Goal: Book appointment/travel/reservation

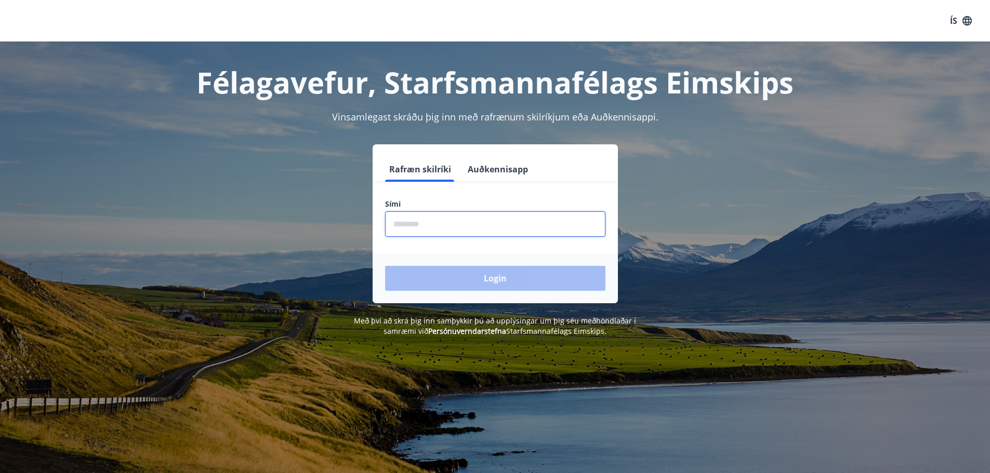
click at [482, 232] on input "phone" at bounding box center [495, 223] width 220 height 25
type input "********"
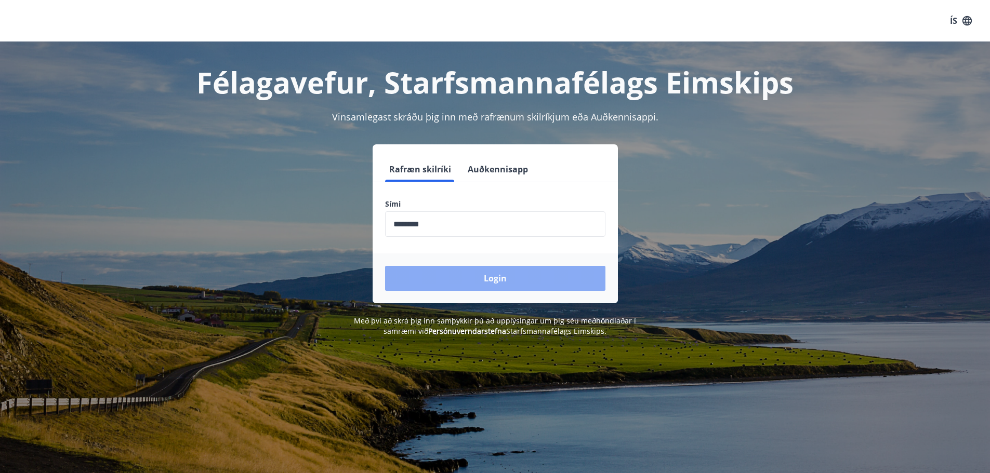
click at [500, 280] on button "Login" at bounding box center [495, 278] width 220 height 25
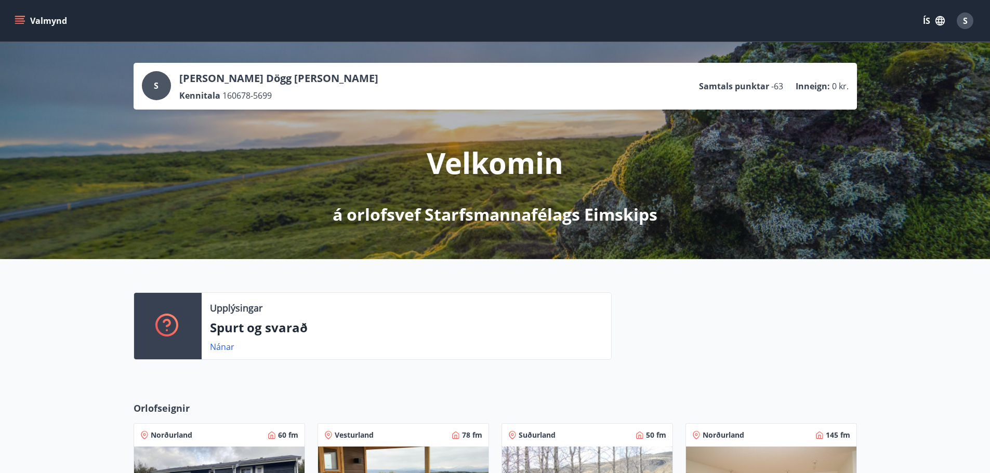
click at [628, 296] on div at bounding box center [733, 330] width 245 height 76
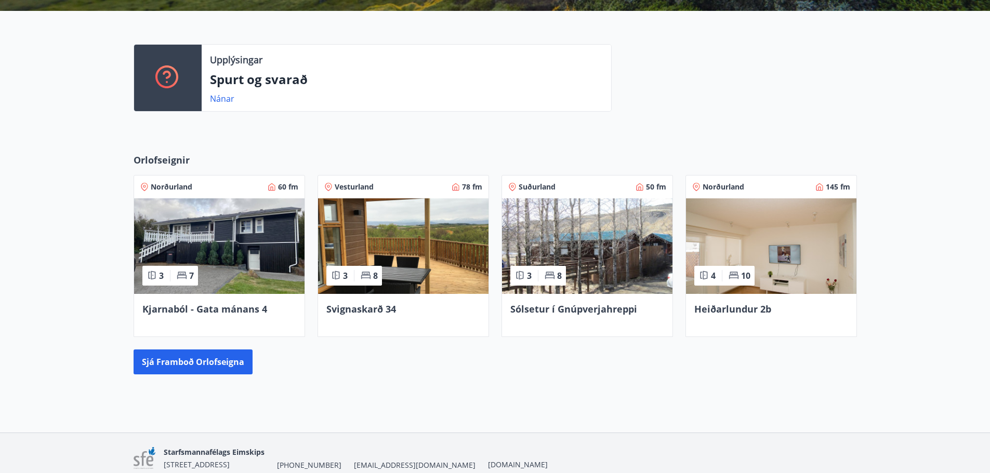
scroll to position [260, 0]
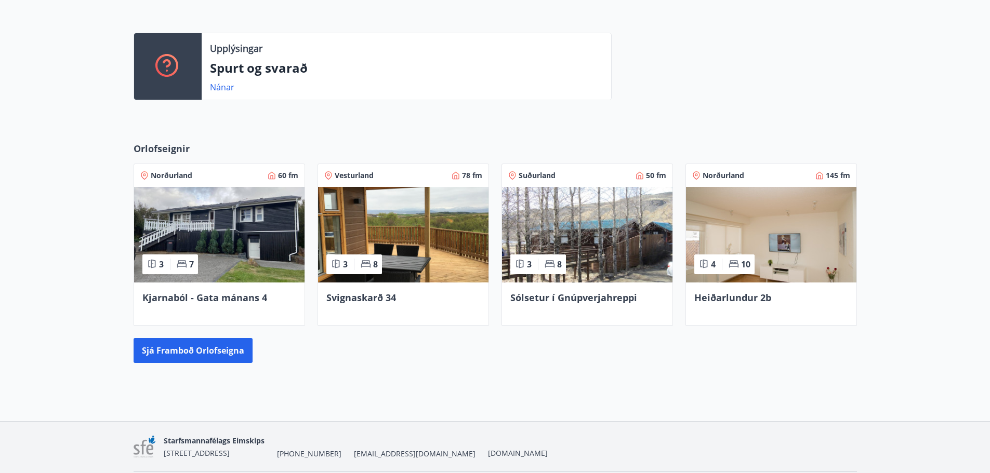
click at [417, 295] on div "Svignaskarð 34" at bounding box center [403, 298] width 154 height 14
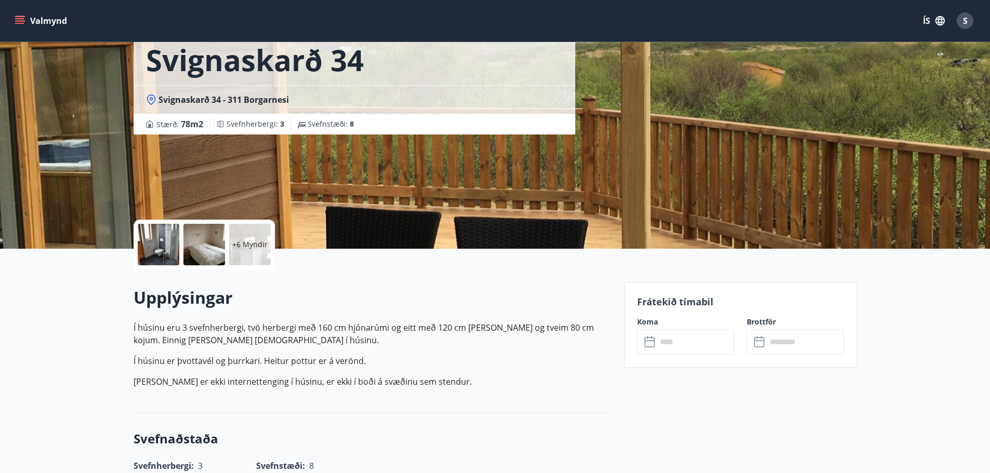
scroll to position [208, 0]
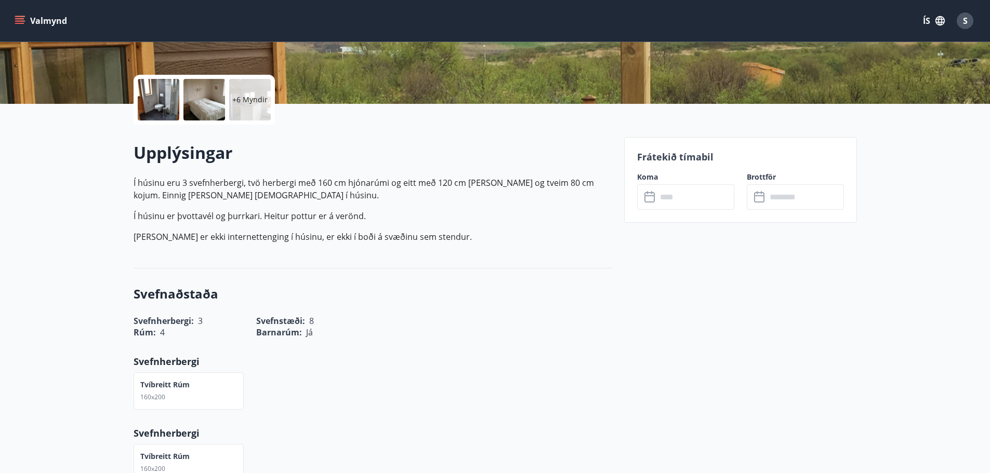
click at [703, 195] on input "text" at bounding box center [695, 196] width 77 height 25
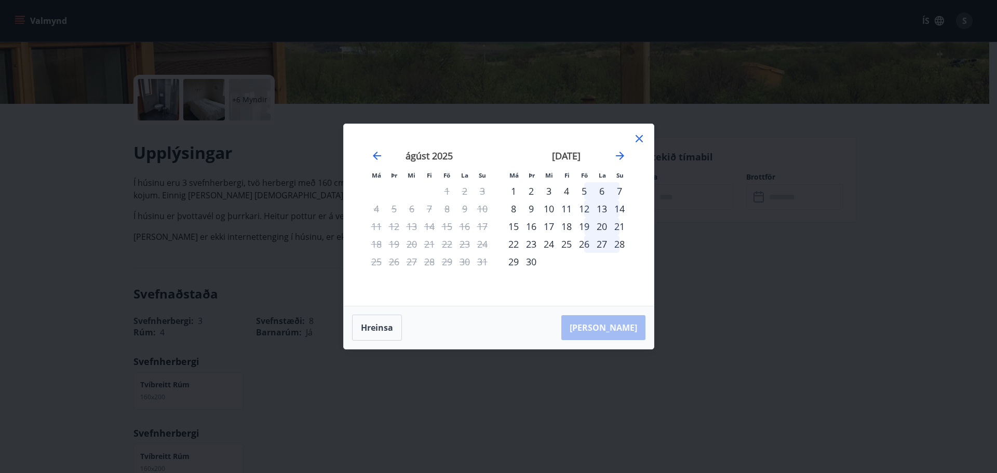
click at [582, 191] on div "5" at bounding box center [585, 191] width 18 height 18
click at [618, 189] on div "7" at bounding box center [620, 191] width 18 height 18
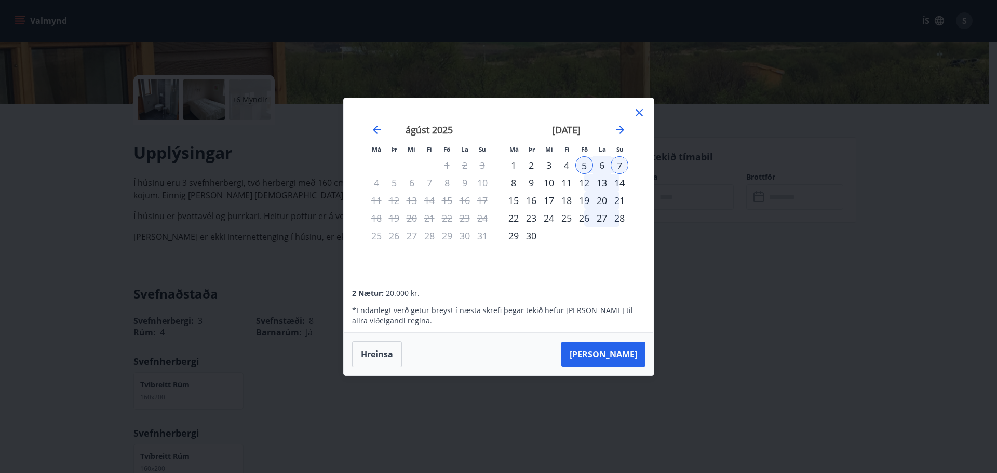
click at [620, 165] on div "7" at bounding box center [620, 165] width 18 height 18
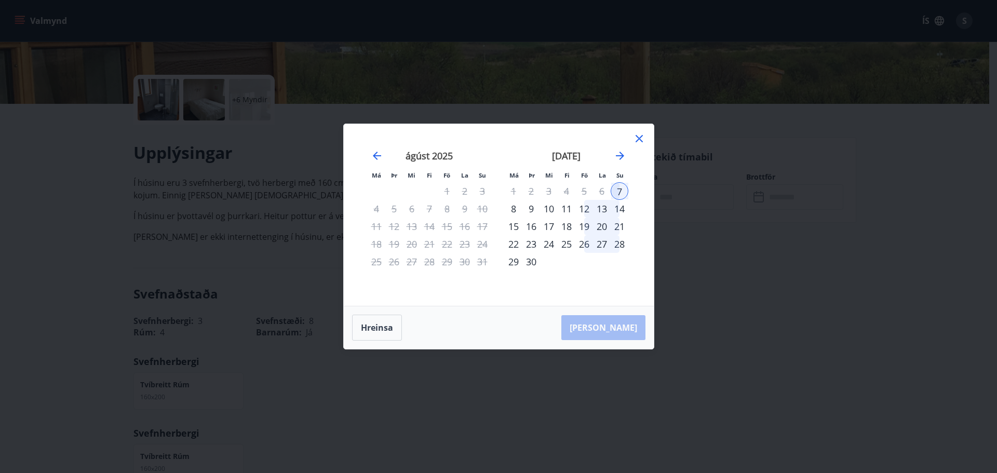
click at [582, 190] on div "5" at bounding box center [585, 191] width 18 height 18
click at [625, 192] on div "7" at bounding box center [620, 191] width 18 height 18
click at [596, 194] on div "6" at bounding box center [602, 191] width 18 height 18
click at [639, 138] on icon at bounding box center [639, 138] width 7 height 7
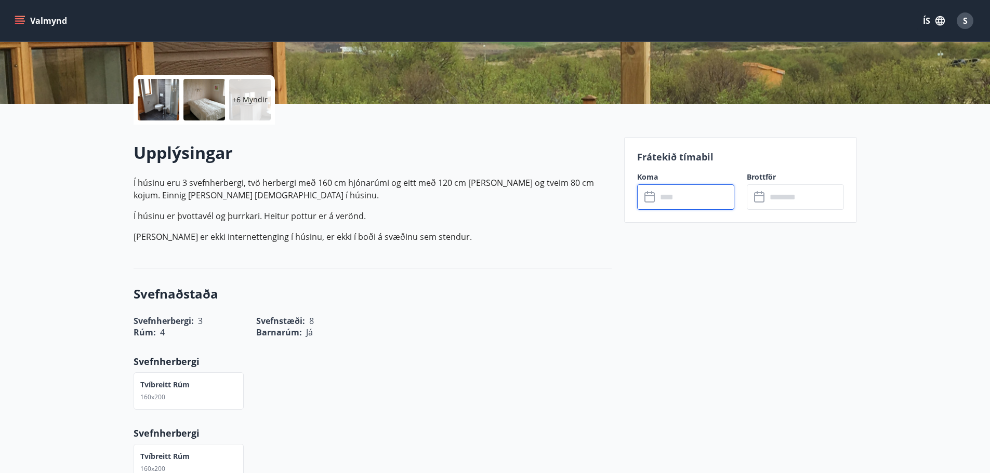
click at [668, 195] on input "text" at bounding box center [695, 196] width 77 height 25
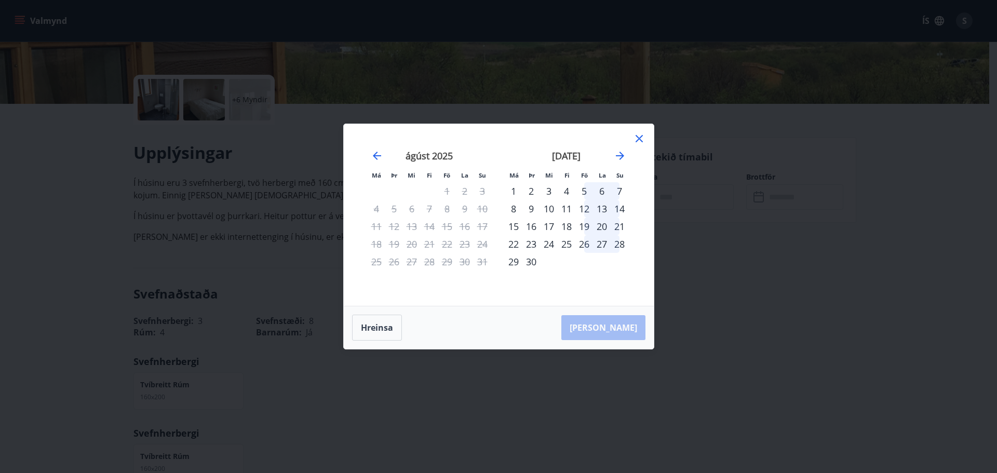
click at [642, 137] on icon at bounding box center [639, 138] width 12 height 12
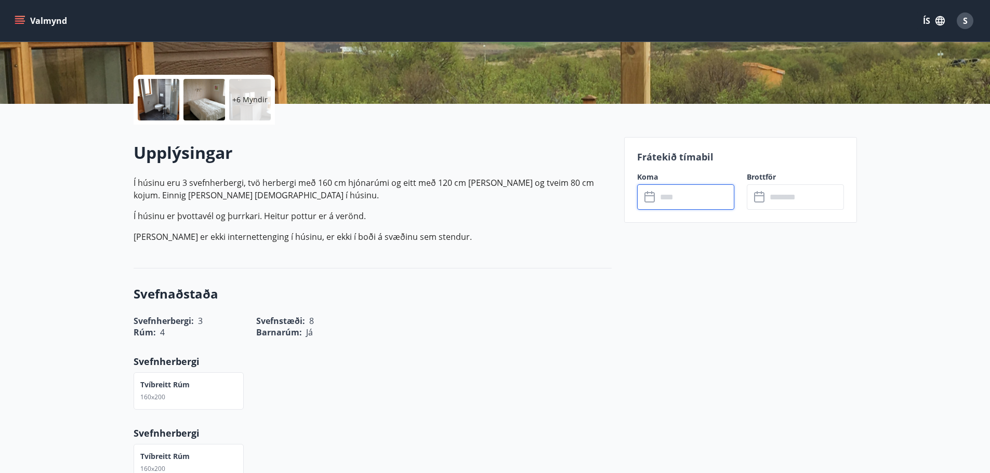
click at [660, 195] on input "text" at bounding box center [695, 196] width 77 height 25
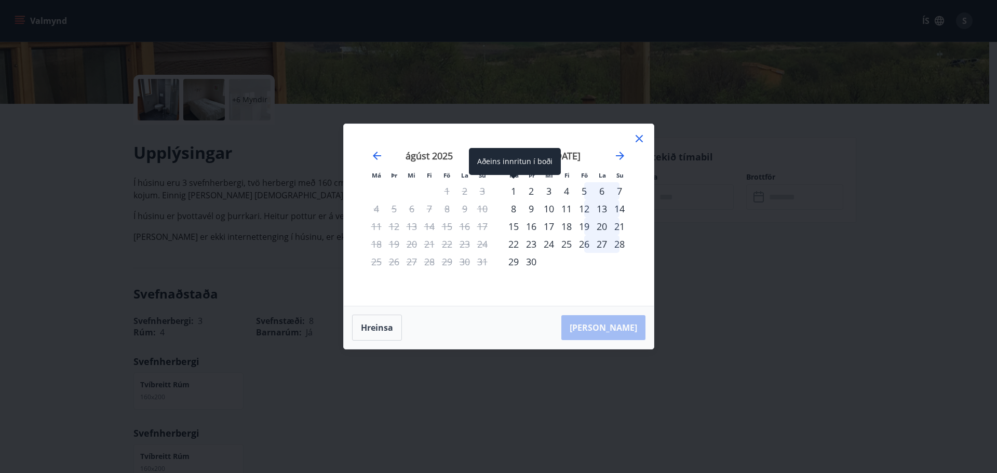
click at [516, 189] on div "1" at bounding box center [514, 191] width 18 height 18
click at [548, 191] on div "3" at bounding box center [549, 191] width 18 height 18
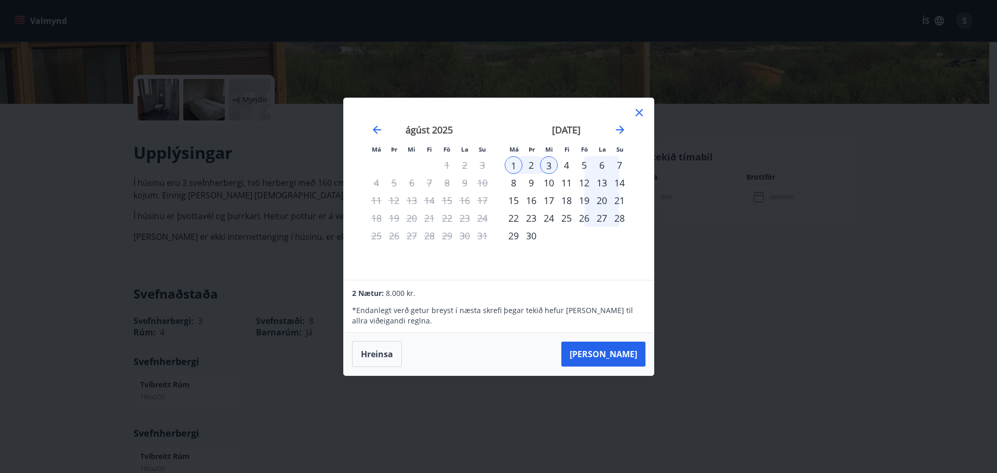
click at [640, 112] on icon at bounding box center [639, 112] width 7 height 7
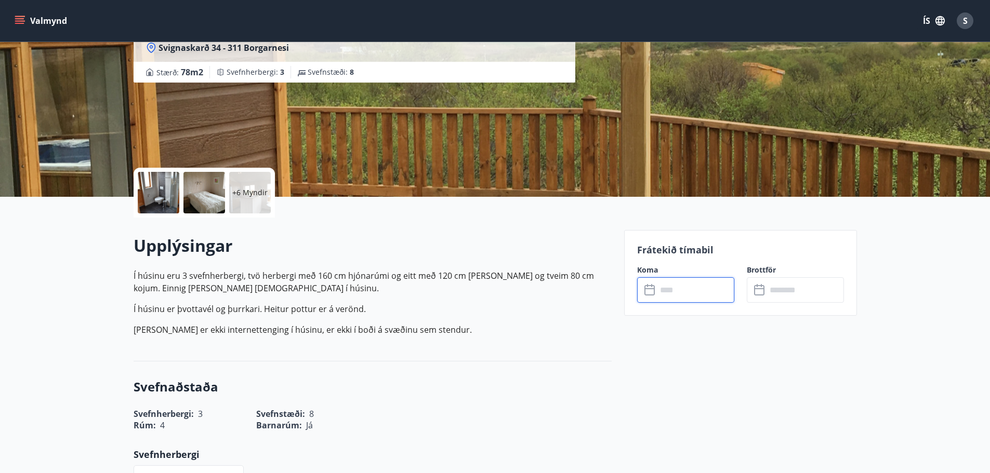
scroll to position [0, 0]
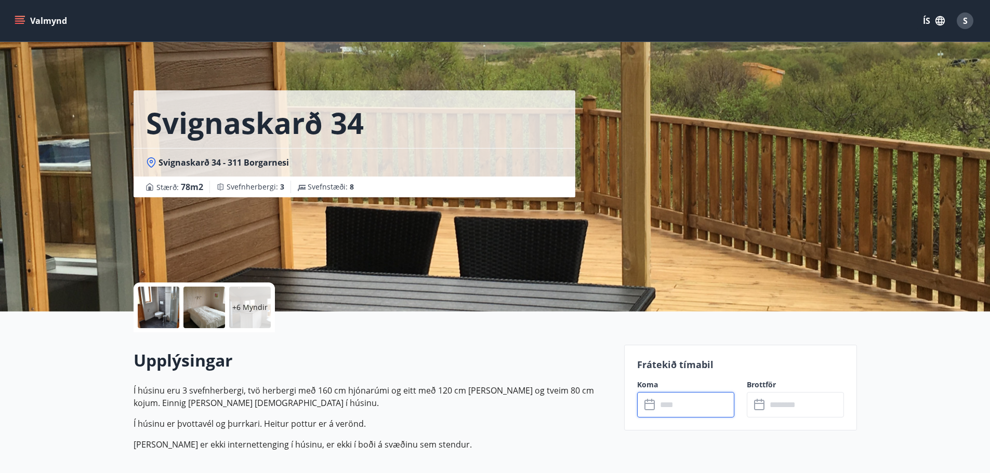
click at [21, 17] on icon "menu" at bounding box center [20, 16] width 11 height 1
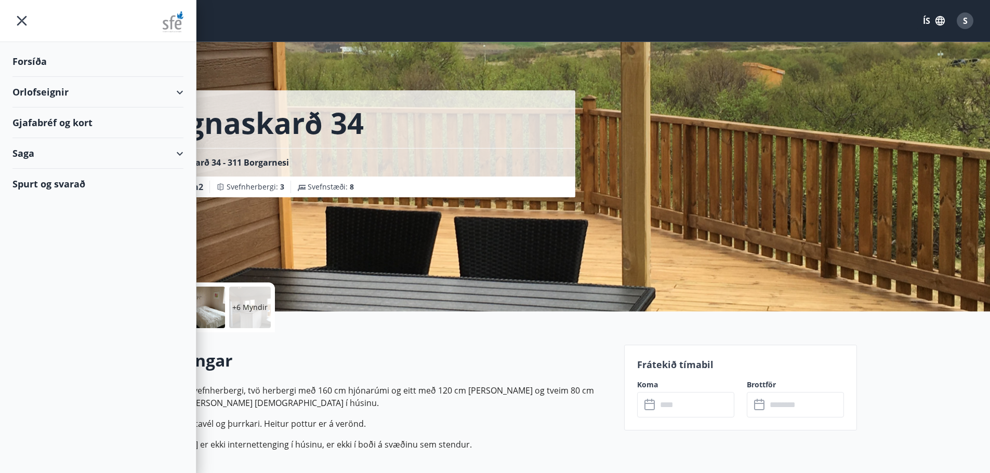
click at [184, 89] on icon at bounding box center [180, 92] width 12 height 12
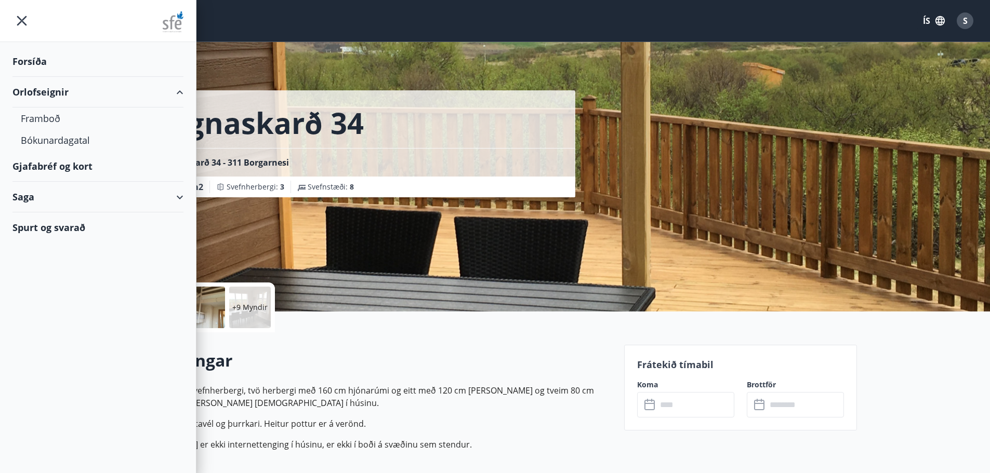
click at [138, 68] on div "Forsíða" at bounding box center [97, 61] width 171 height 31
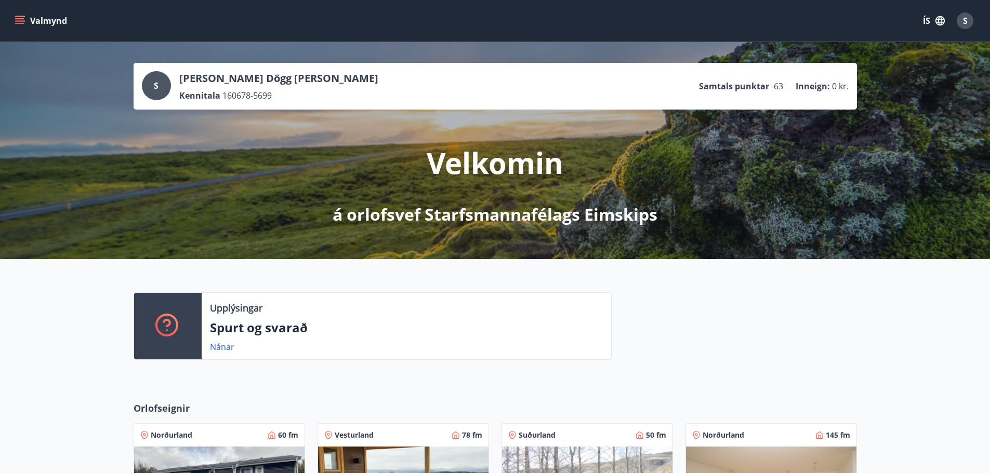
click at [17, 19] on icon "menu" at bounding box center [19, 18] width 9 height 1
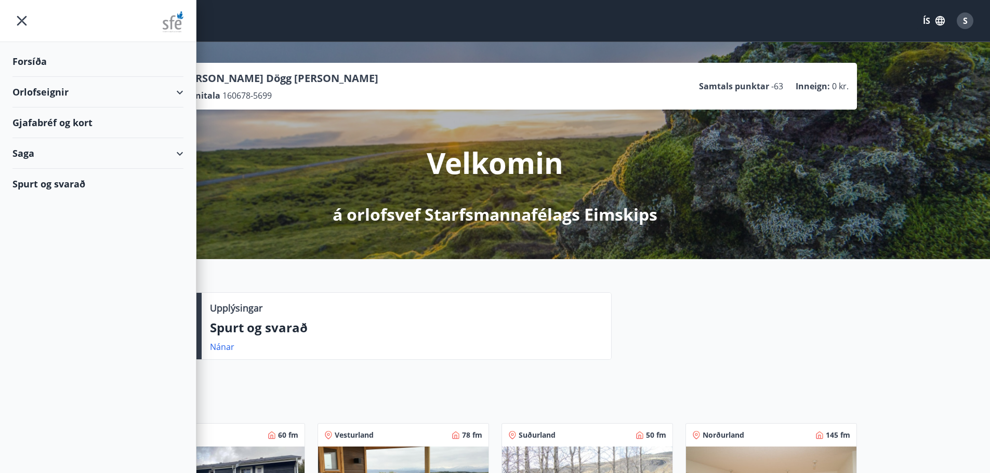
click at [66, 183] on div "Spurt og svarað" at bounding box center [97, 184] width 171 height 30
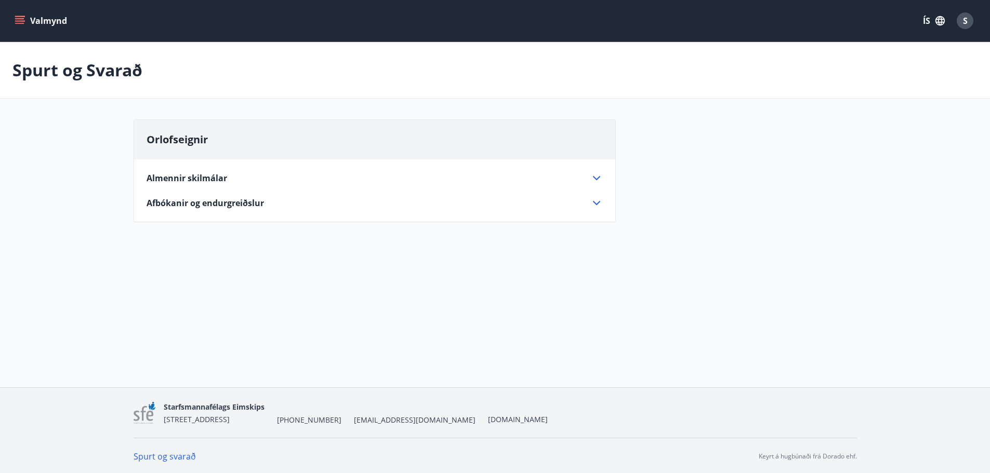
click at [18, 19] on icon "menu" at bounding box center [19, 18] width 9 height 1
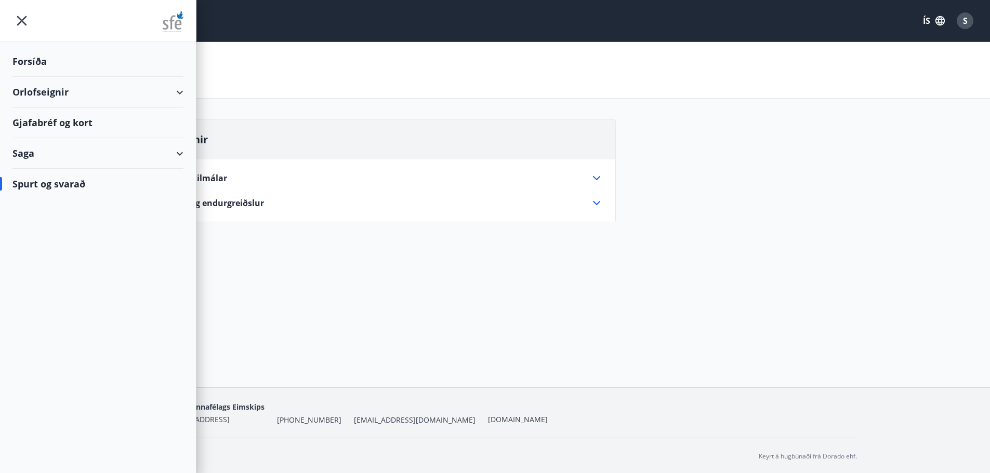
click at [176, 122] on div "Gjafabréf og kort" at bounding box center [97, 123] width 171 height 31
click at [34, 61] on div "Forsíða" at bounding box center [97, 61] width 171 height 31
